Goal: Task Accomplishment & Management: Manage account settings

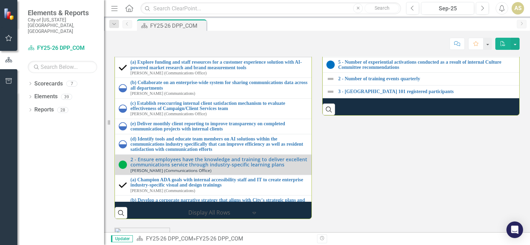
scroll to position [760, 0]
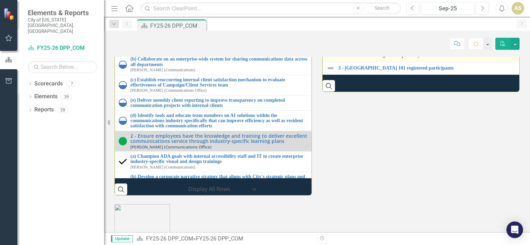
click at [387, 58] on link "2 - Number of training events quarterly" at bounding box center [430, 55] width 184 height 5
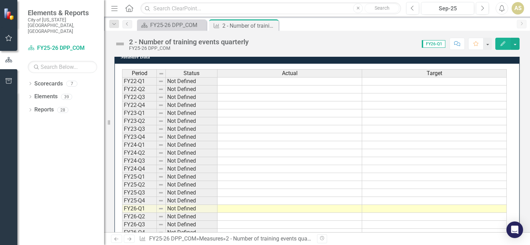
scroll to position [211, 0]
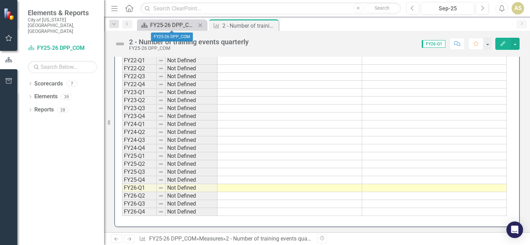
click at [160, 23] on div "FY25-26 DPP_COM" at bounding box center [173, 25] width 46 height 9
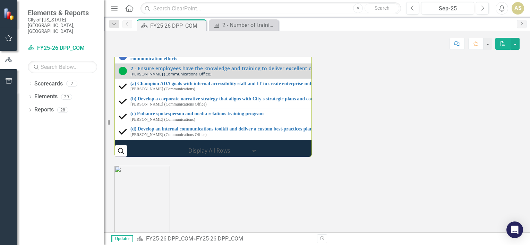
scroll to position [800, 0]
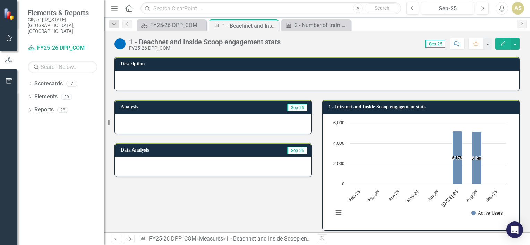
scroll to position [207, 0]
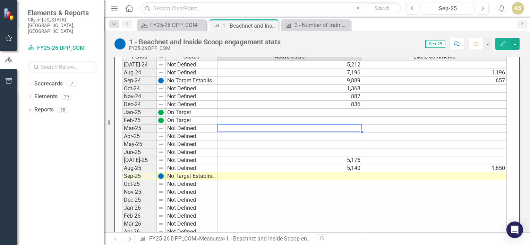
click at [83, 182] on div "Dropdown Scorecards 7 Dropdown Focused Action Plan GOVERN ENVISION INVIGORATE D…" at bounding box center [60, 161] width 87 height 167
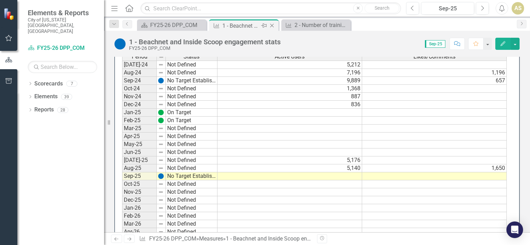
click at [273, 25] on icon "Close" at bounding box center [271, 26] width 7 height 6
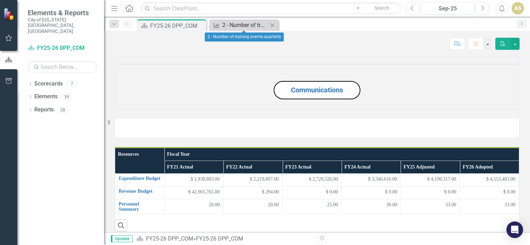
click at [228, 25] on div "2 - Number of training events quarterly" at bounding box center [245, 25] width 46 height 9
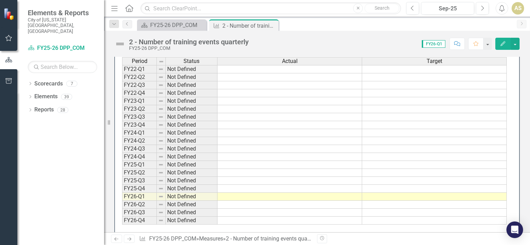
scroll to position [211, 0]
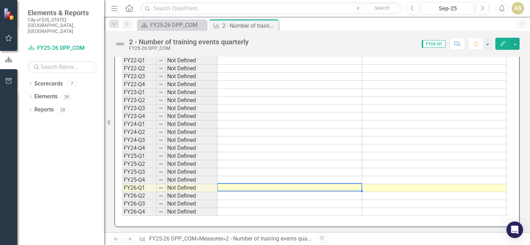
click at [260, 188] on td at bounding box center [289, 188] width 145 height 8
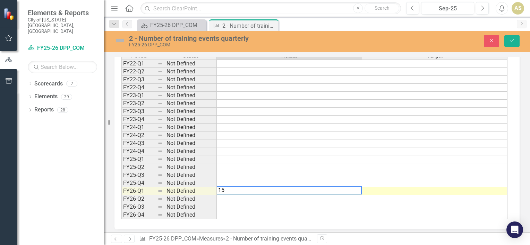
scroll to position [214, 0]
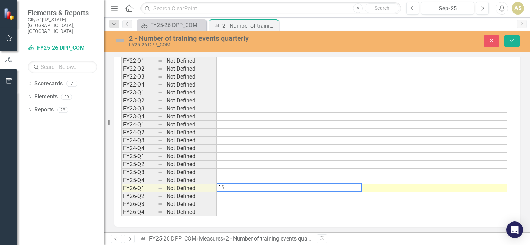
type textarea "15"
click at [97, 190] on div "Dropdown Scorecards 7 Dropdown Focused Action Plan GOVERN ENVISION INVIGORATE D…" at bounding box center [60, 161] width 87 height 167
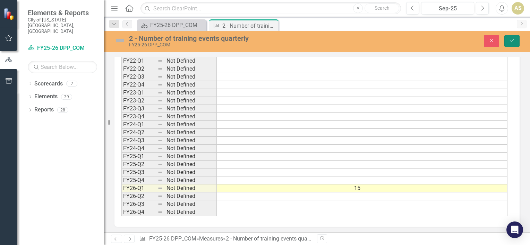
click at [518, 46] on button "Save" at bounding box center [511, 41] width 15 height 12
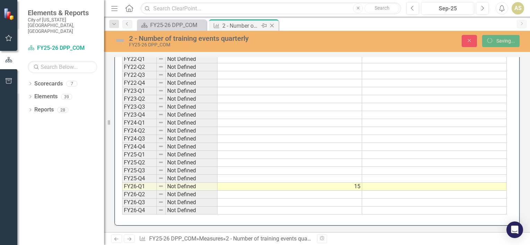
scroll to position [0, 0]
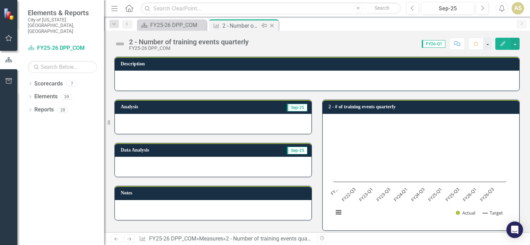
click at [272, 25] on icon at bounding box center [272, 26] width 4 height 4
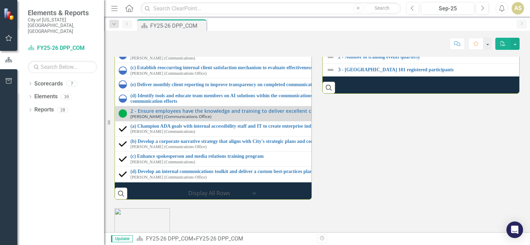
scroll to position [756, 0]
click at [374, 47] on link "5 - Number of experiential activations conducted as a result of internal Cultur…" at bounding box center [533, 44] width 390 height 5
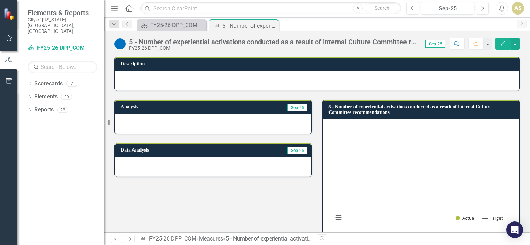
click at [168, 43] on div "5 - Number of experiential activations conducted as a result of internal Cultur…" at bounding box center [273, 42] width 289 height 8
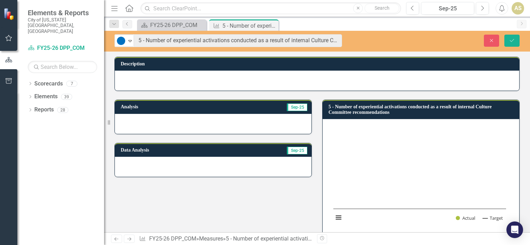
click at [208, 198] on div "Analysis Sep-25 Data Analysis Sep-25 5 - Number of experiential activations con…" at bounding box center [316, 163] width 415 height 145
drag, startPoint x: 332, startPoint y: 105, endPoint x: 386, endPoint y: 114, distance: 54.8
click at [386, 114] on h3 "5 - Number of experiential activations conducted as a result of internal Cultur…" at bounding box center [421, 109] width 187 height 11
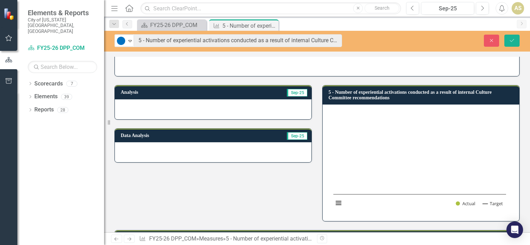
scroll to position [14, 0]
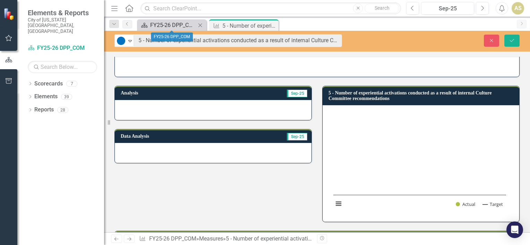
click at [161, 25] on div "FY25-26 DPP_COM" at bounding box center [173, 25] width 46 height 9
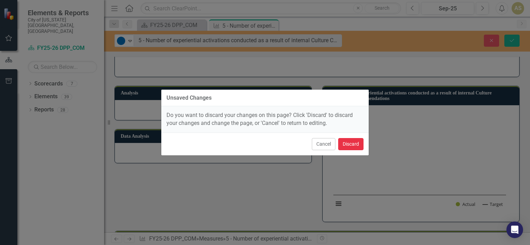
click at [345, 148] on button "Discard" at bounding box center [350, 144] width 25 height 12
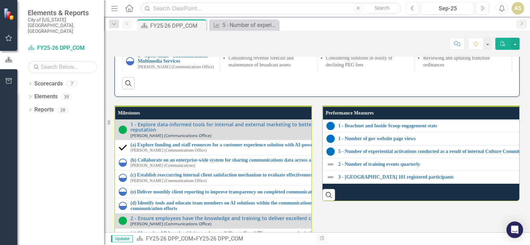
scroll to position [757, 0]
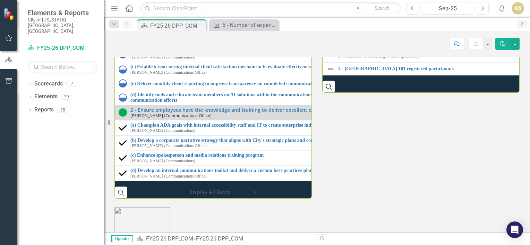
drag, startPoint x: 334, startPoint y: 147, endPoint x: 414, endPoint y: 150, distance: 80.2
click at [414, 48] on div "5 - Number of experiential activations conducted as a result of internal Cultur…" at bounding box center [523, 43] width 395 height 8
click at [239, 26] on div "5 - Number of experiential activations conducted as a result of internal Cultur…" at bounding box center [245, 25] width 46 height 9
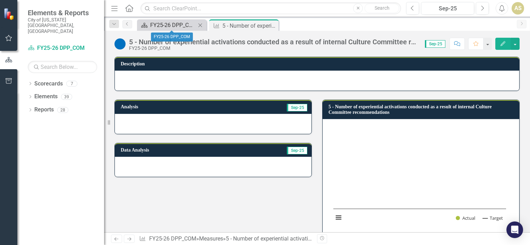
click at [160, 27] on div "FY25-26 DPP_COM" at bounding box center [173, 25] width 46 height 9
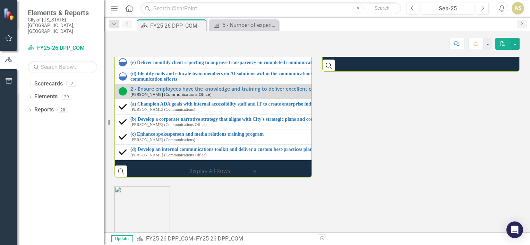
scroll to position [779, 0]
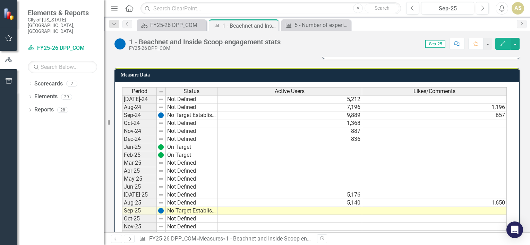
scroll to position [186, 0]
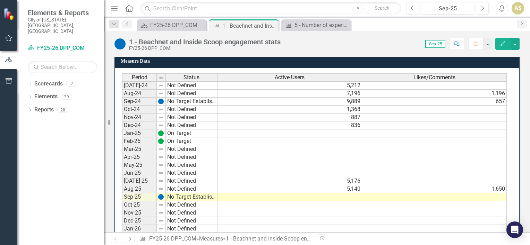
click at [524, 129] on div "Description Analysis Sep-25 Data Analysis Sep-25 1 - Intranet and Inside Scoop …" at bounding box center [317, 76] width 426 height 429
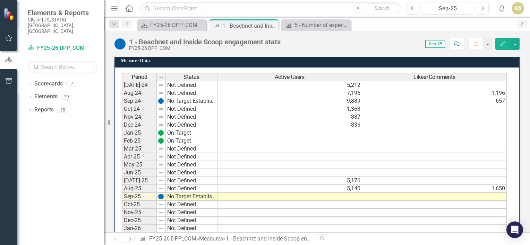
scroll to position [194, 0]
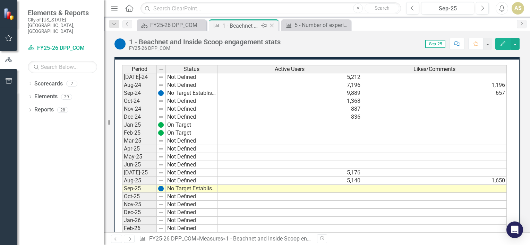
click at [275, 26] on icon "Close" at bounding box center [271, 26] width 7 height 6
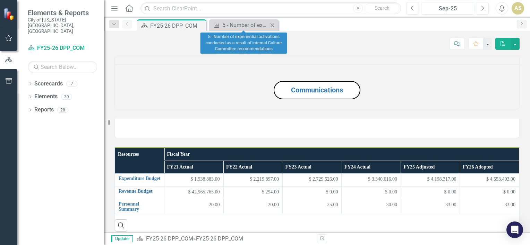
click at [275, 26] on icon "Close" at bounding box center [272, 26] width 7 height 6
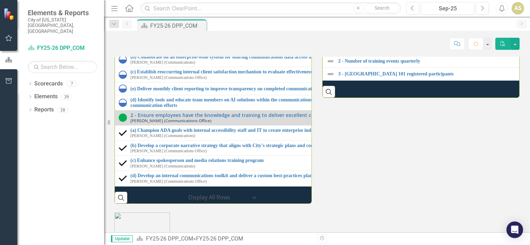
scroll to position [755, 0]
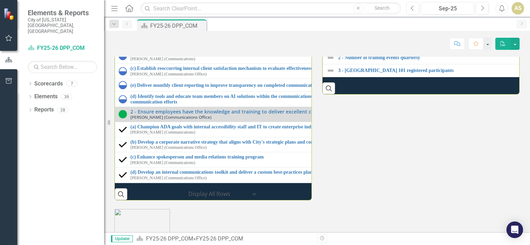
click at [369, 35] on link "1 - Number of gov website page views" at bounding box center [530, 31] width 384 height 5
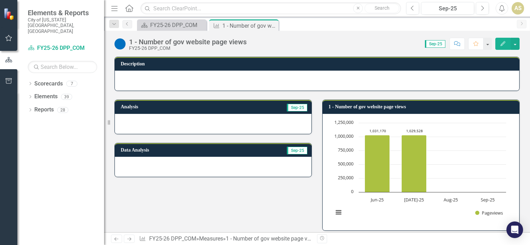
scroll to position [199, 0]
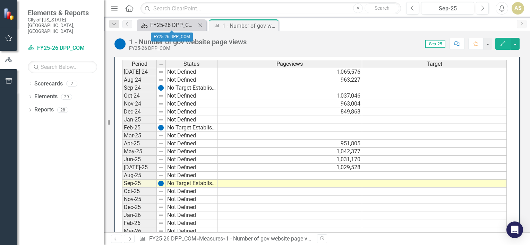
click at [162, 28] on div "FY25-26 DPP_COM" at bounding box center [173, 25] width 46 height 9
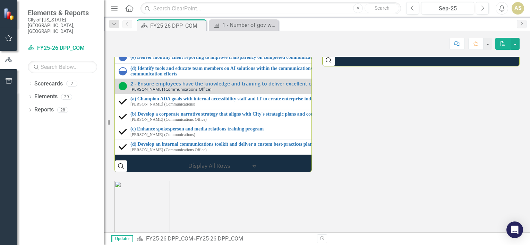
scroll to position [763, 0]
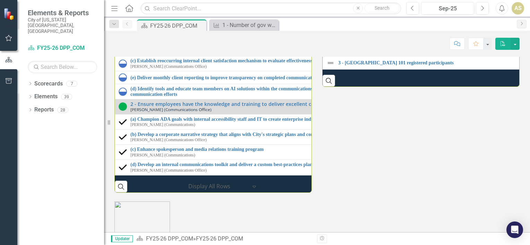
click at [382, 40] on link "5 - Number of experiential activations conducted as a result of internal Cultur…" at bounding box center [529, 37] width 382 height 5
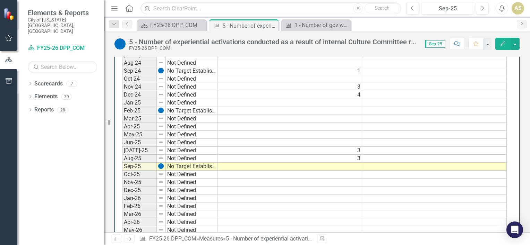
scroll to position [224, 0]
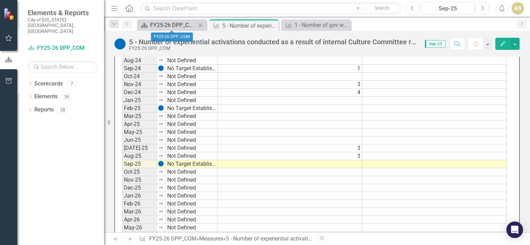
click at [175, 26] on div "FY25-26 DPP_COM" at bounding box center [173, 25] width 46 height 9
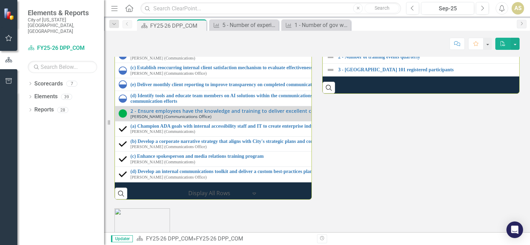
scroll to position [757, 0]
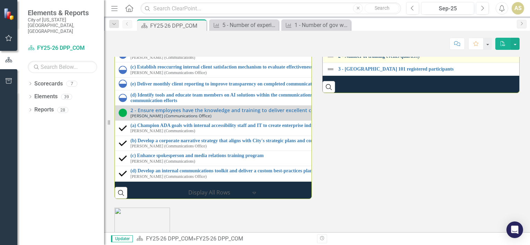
click at [366, 59] on link "2 - Number of training events quarterly" at bounding box center [529, 56] width 383 height 5
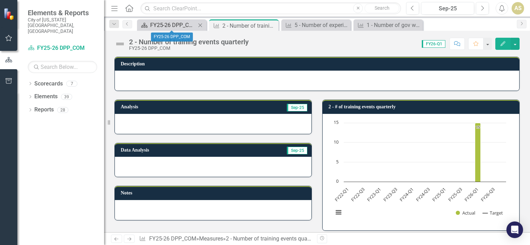
click at [165, 28] on div "FY25-26 DPP_COM" at bounding box center [173, 25] width 46 height 9
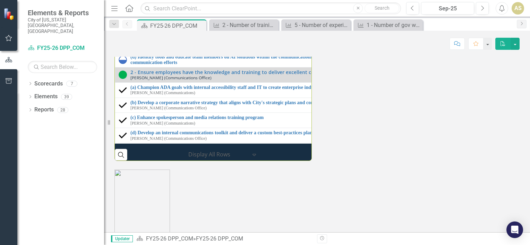
scroll to position [795, 0]
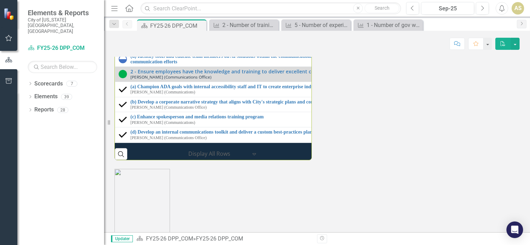
click at [409, 161] on div "Milestones 1 - Explore data-informed tools for internal and external marketing …" at bounding box center [316, 55] width 415 height 210
